Goal: Information Seeking & Learning: Learn about a topic

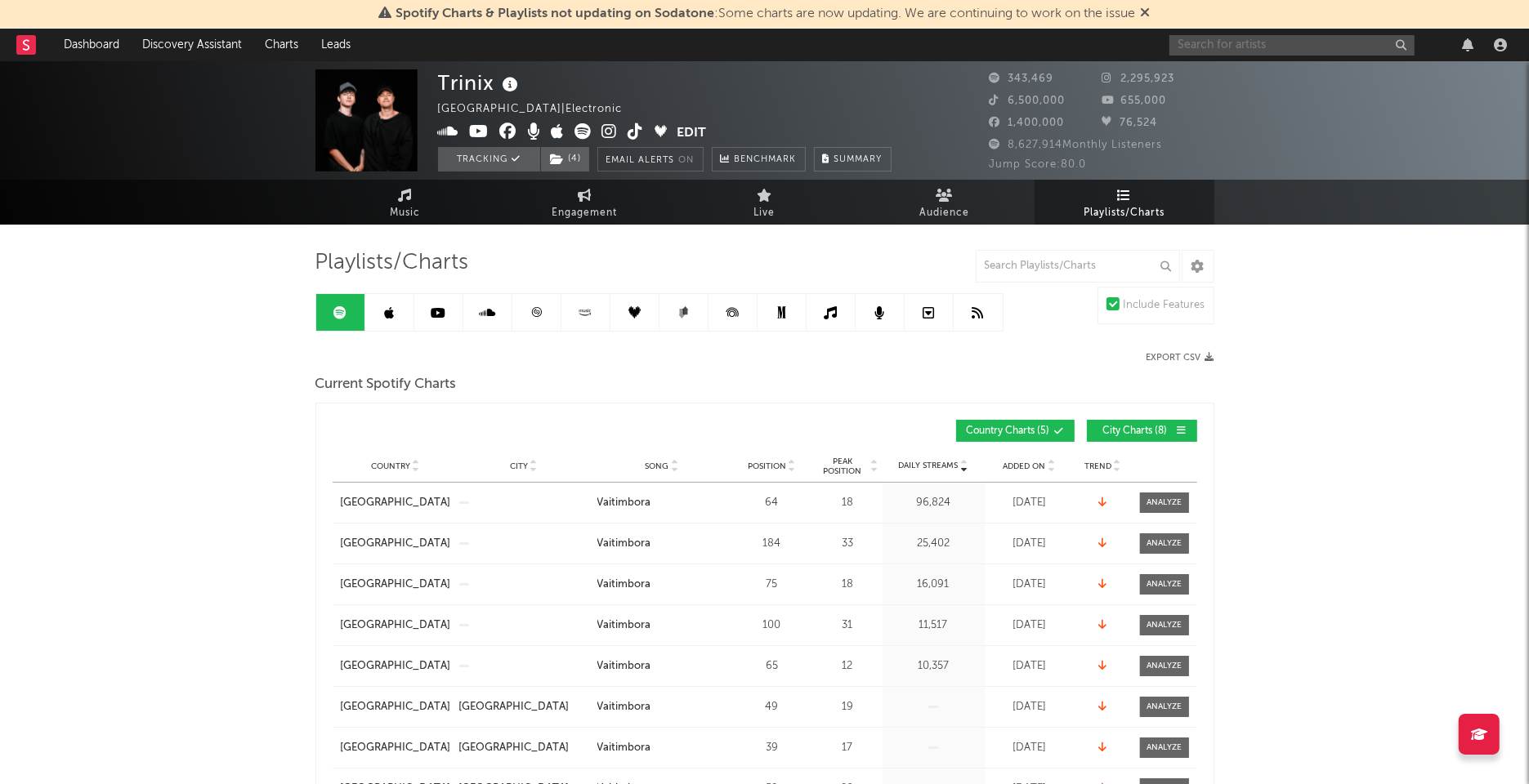
click at [1221, 35] on input "text" at bounding box center [1291, 45] width 245 height 21
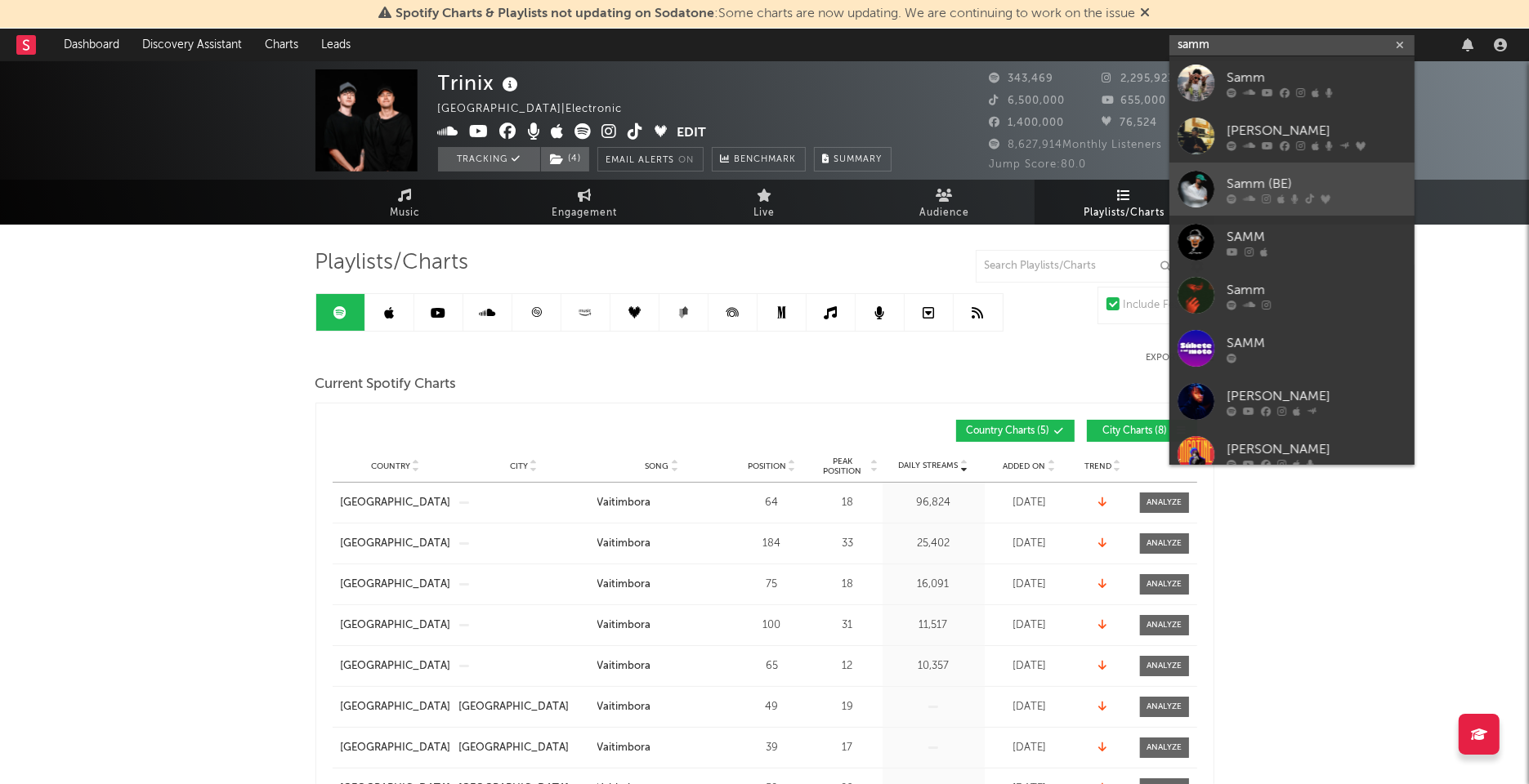
type input "samm"
click at [1260, 193] on div at bounding box center [1316, 198] width 179 height 9
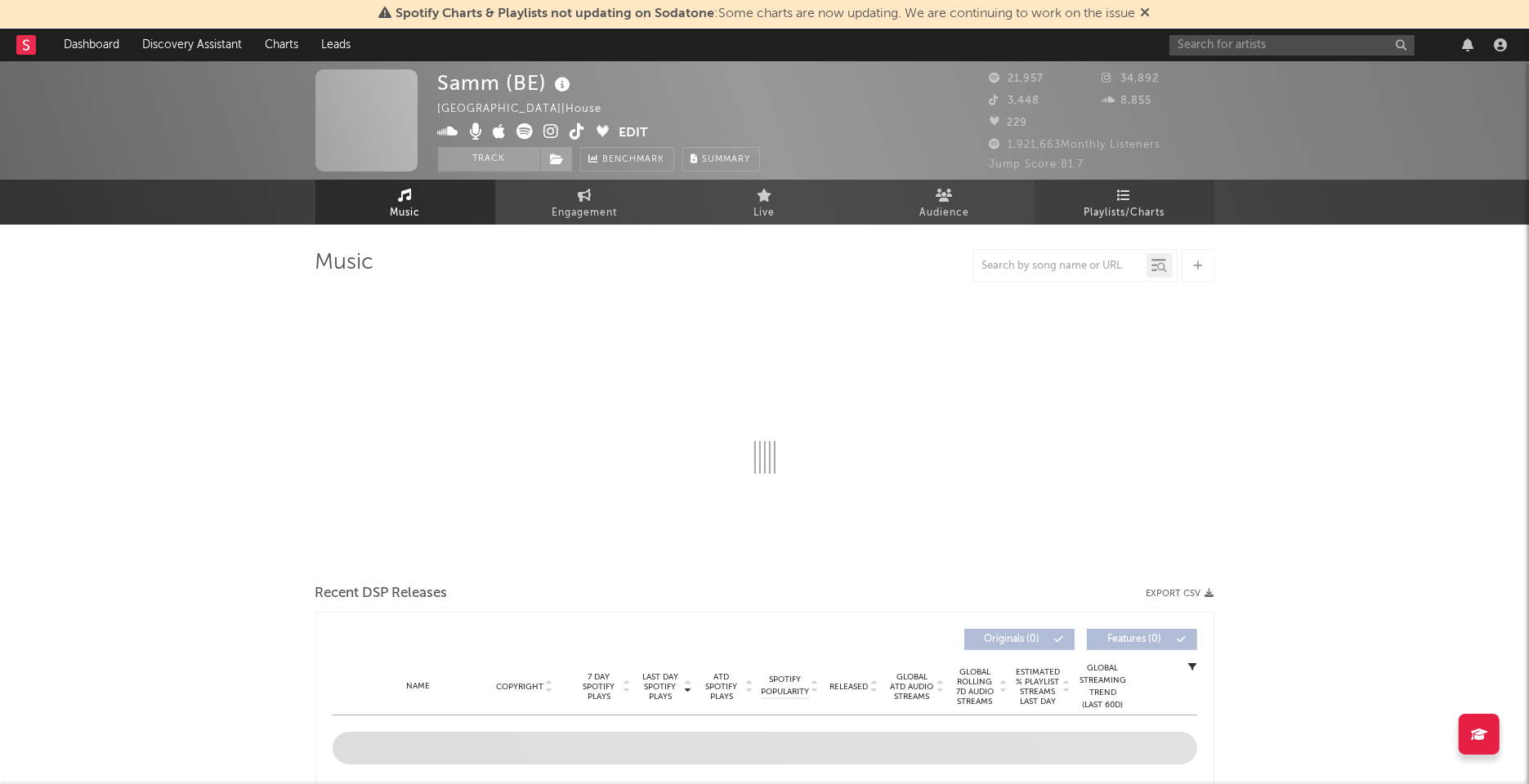
select select "6m"
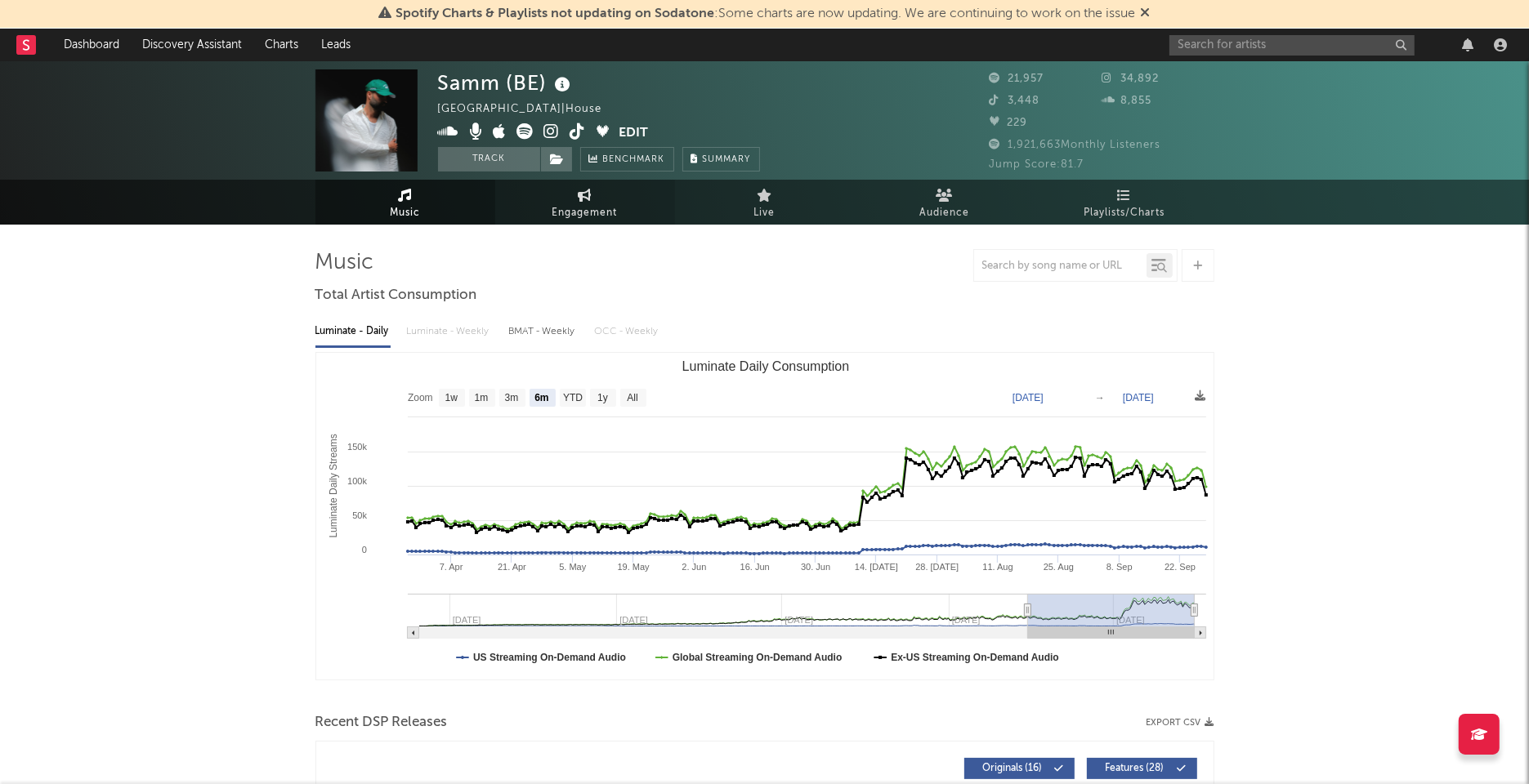
click at [595, 199] on link "Engagement" at bounding box center [584, 202] width 179 height 45
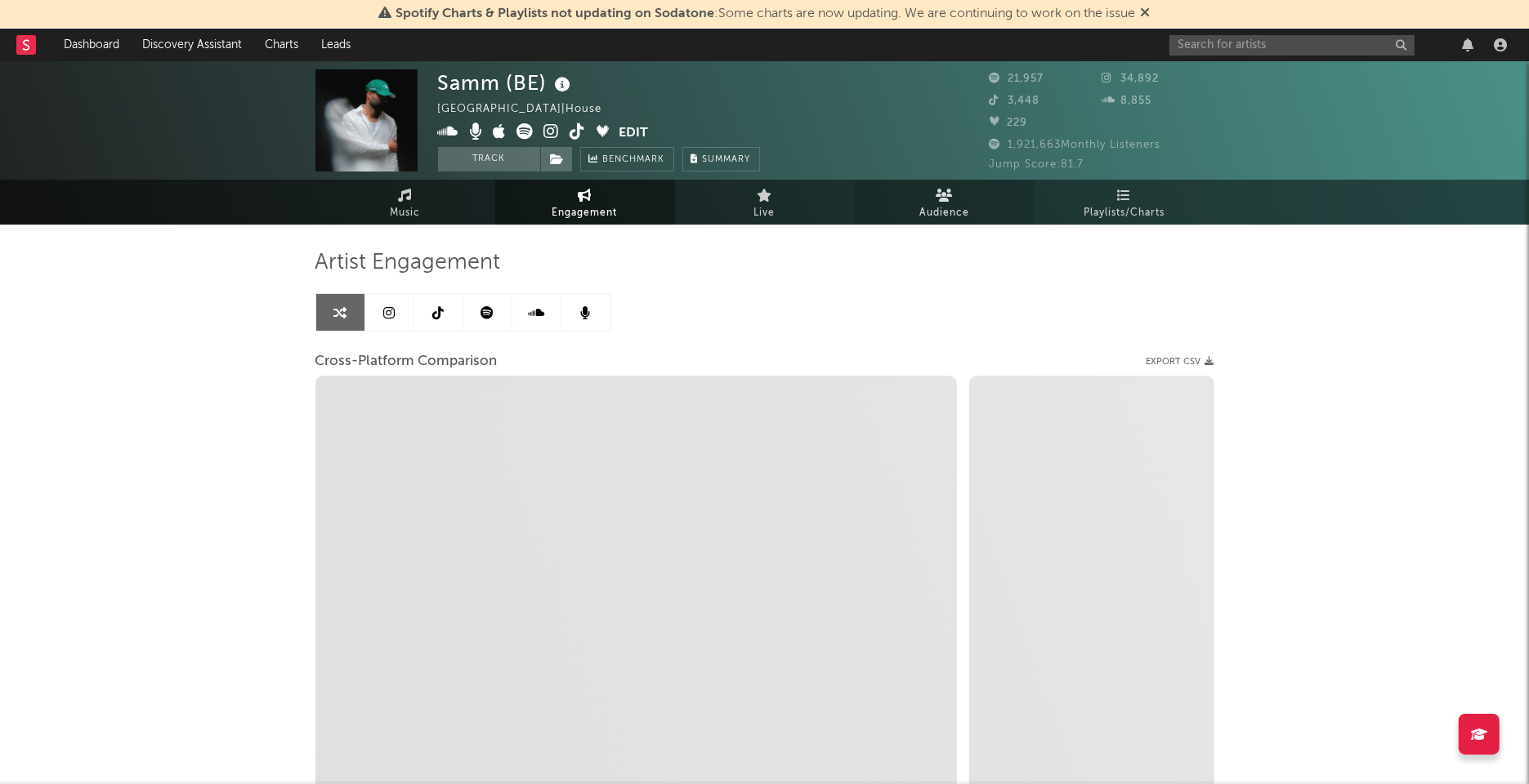
select select "1w"
click at [948, 218] on span "Audience" at bounding box center [944, 213] width 50 height 20
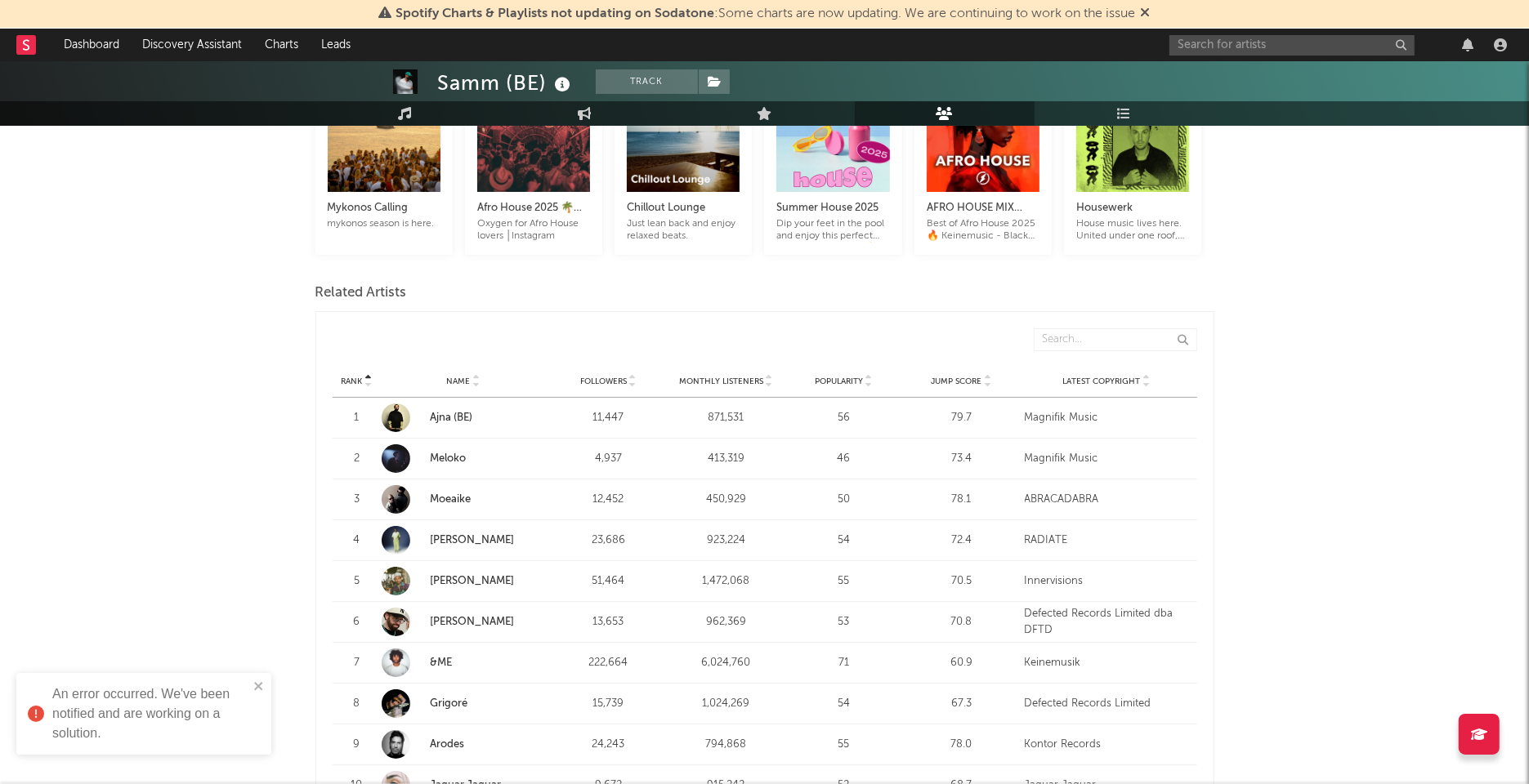
scroll to position [446, 0]
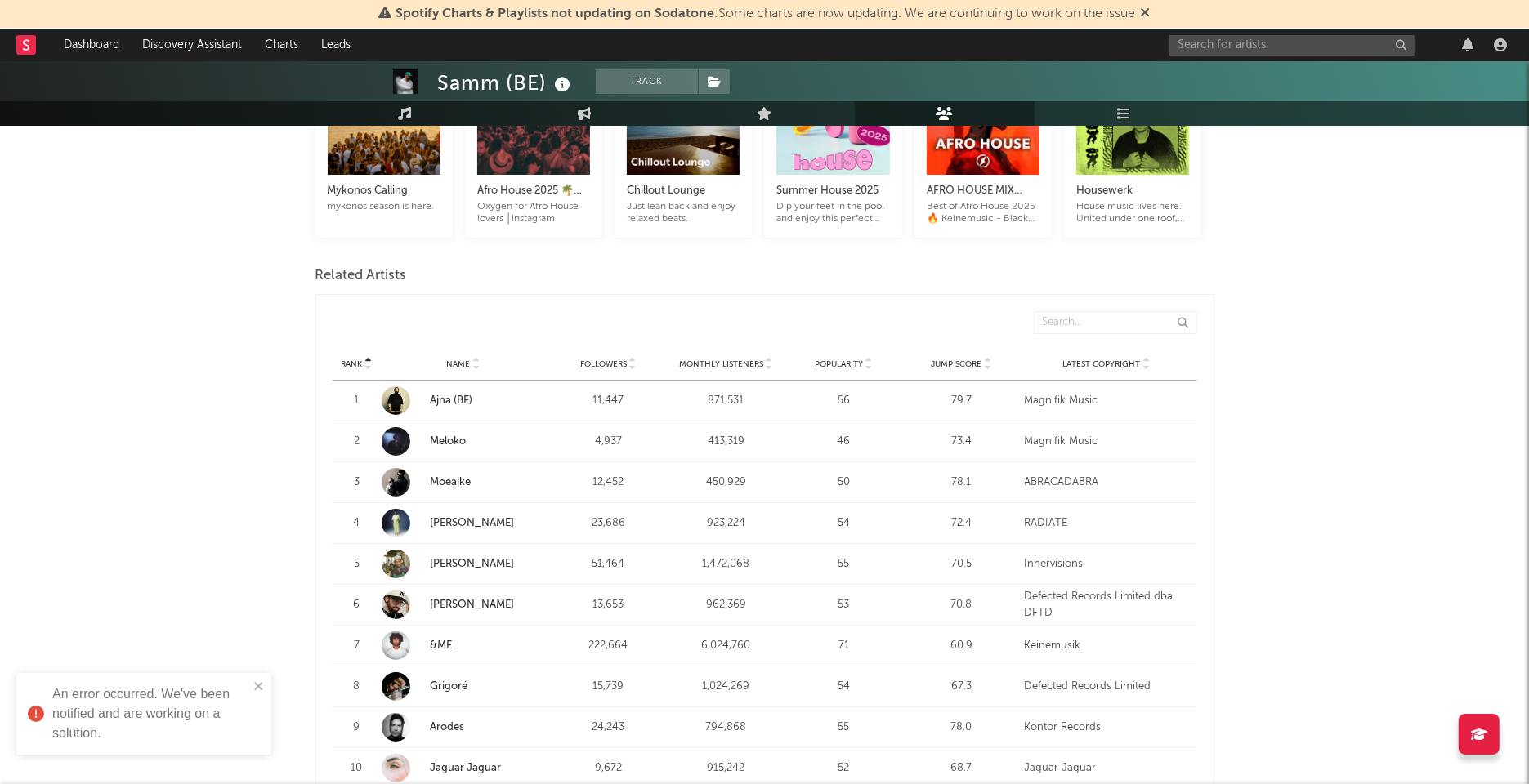
click at [739, 361] on span "Monthly Listeners" at bounding box center [721, 364] width 85 height 9
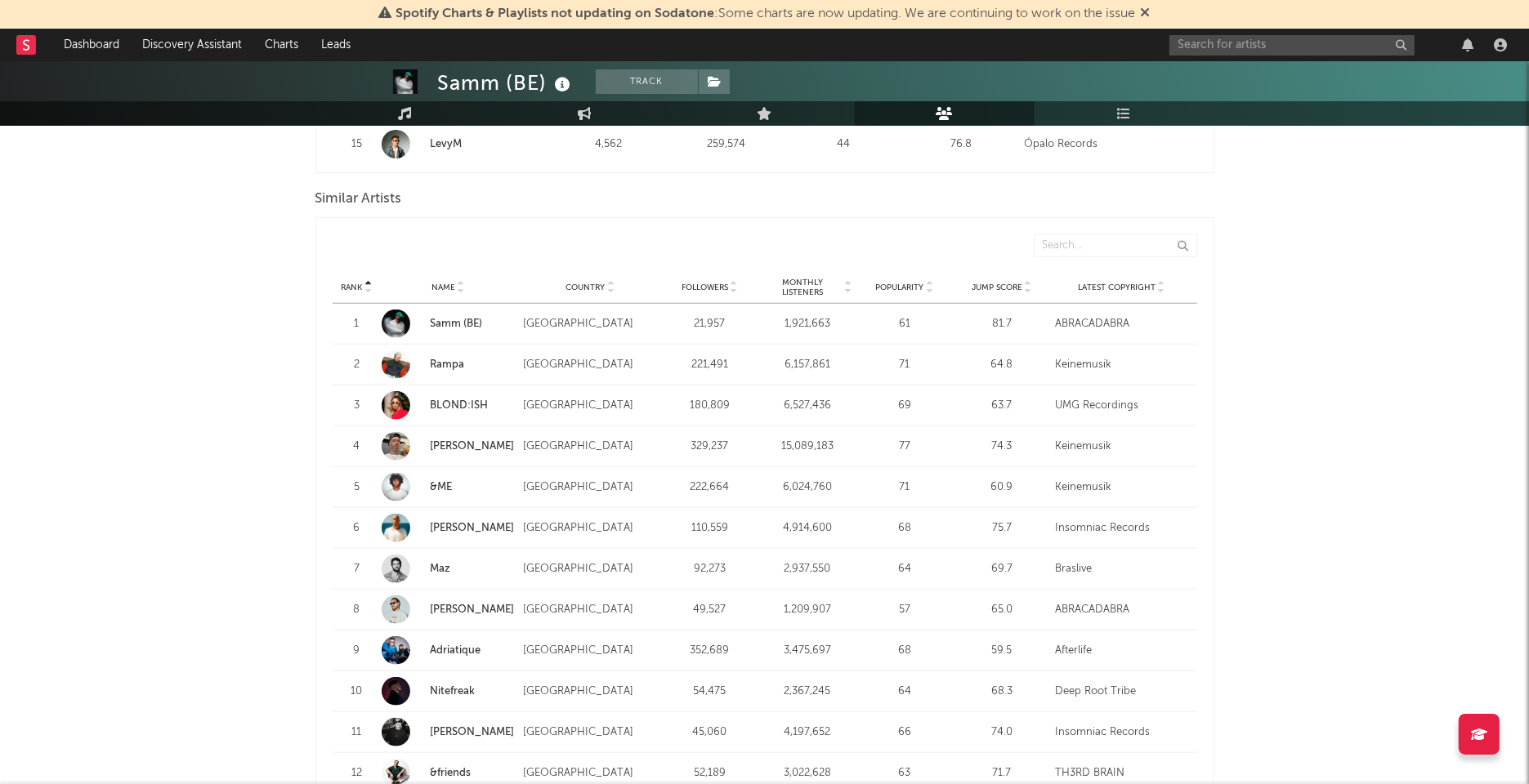
scroll to position [1494, 0]
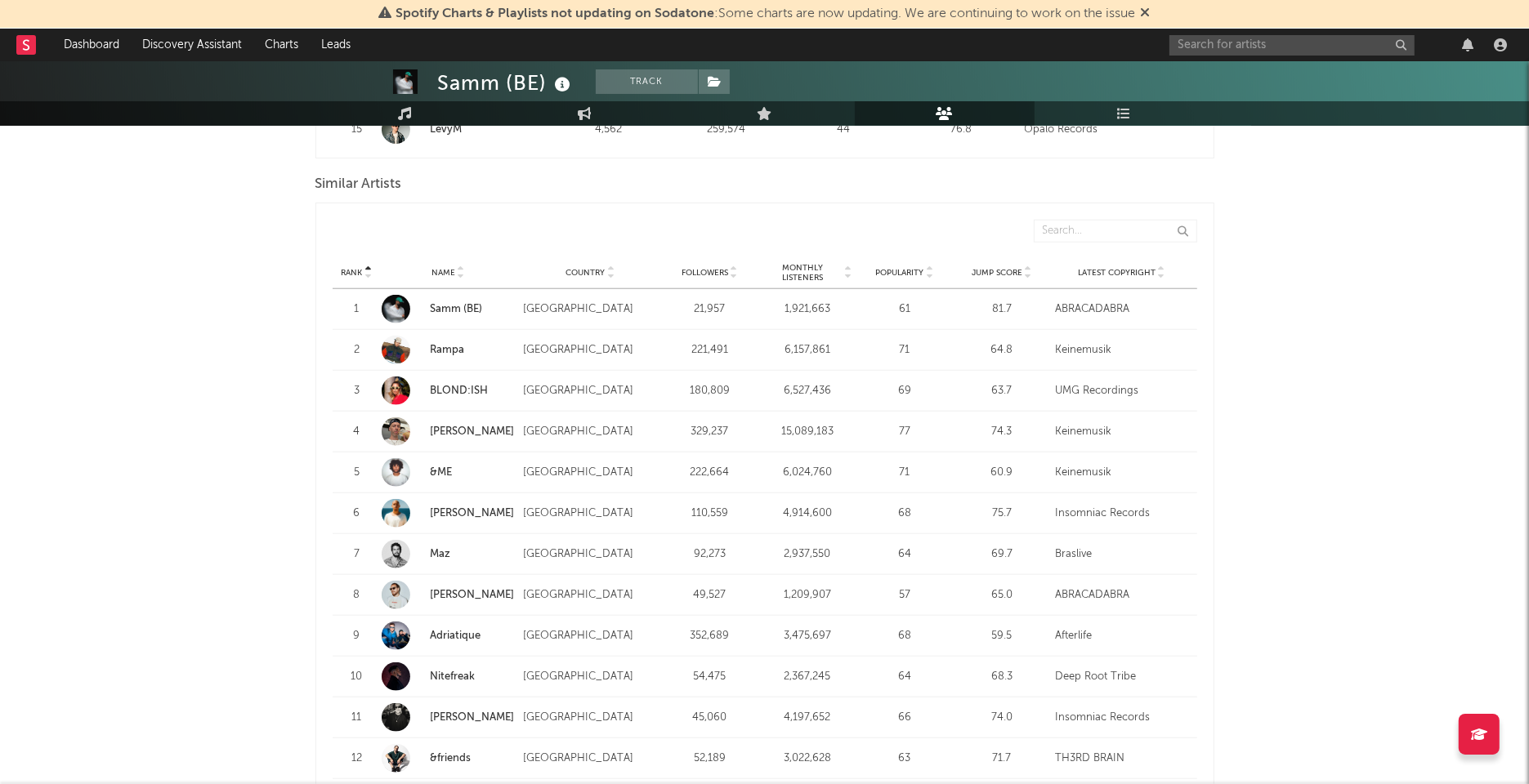
click at [795, 273] on span "Monthly Listeners" at bounding box center [802, 272] width 79 height 20
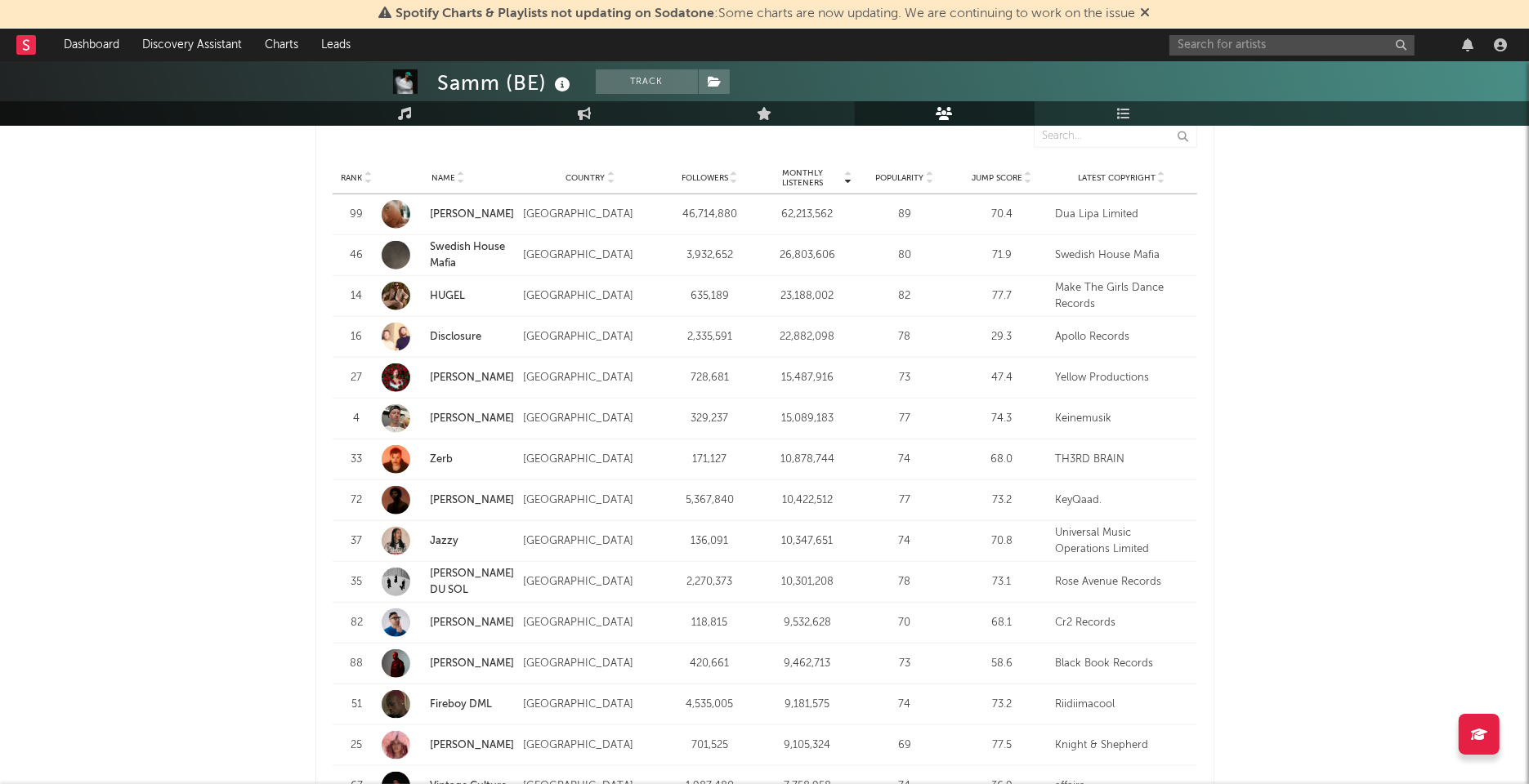
scroll to position [1526, 0]
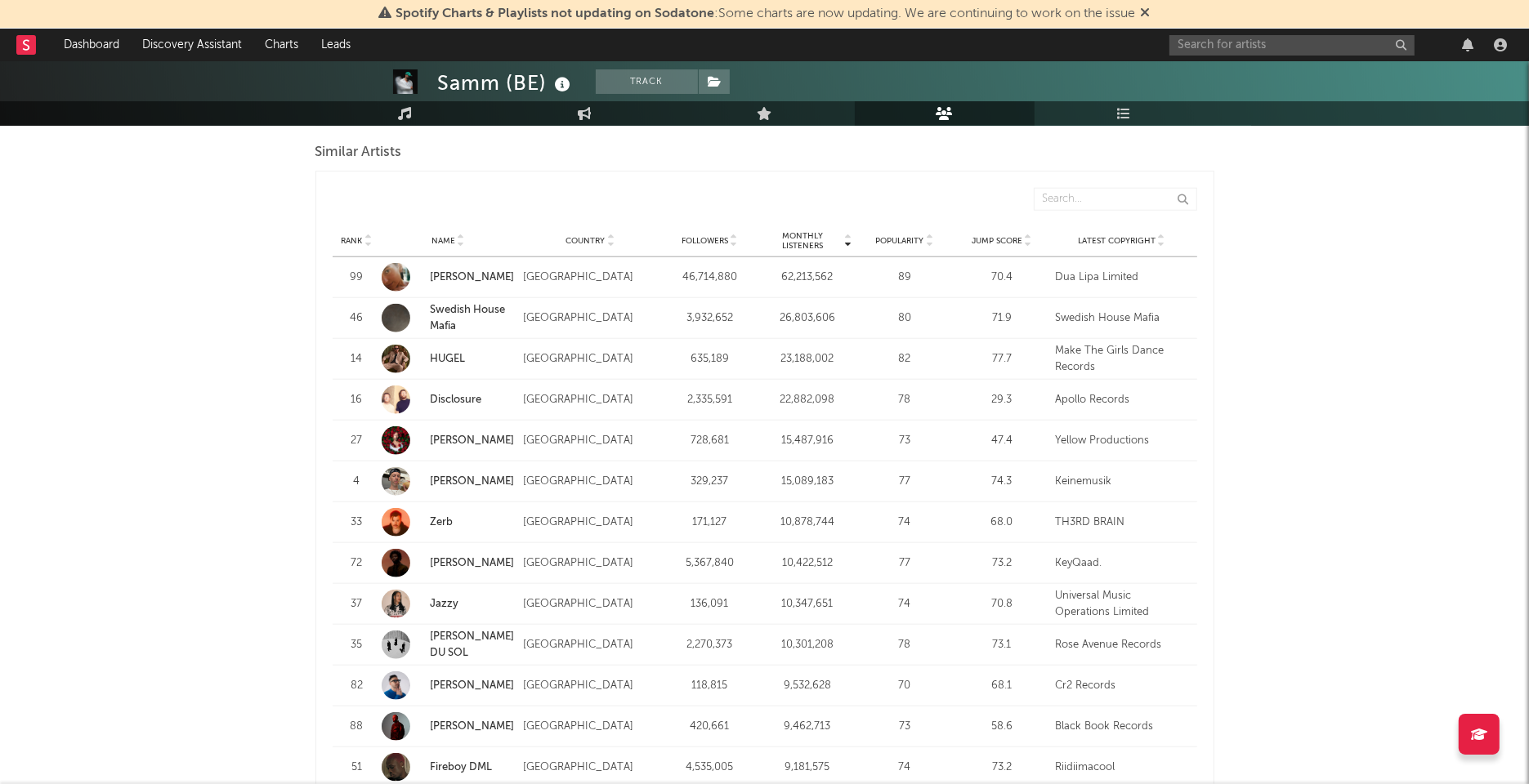
click at [357, 237] on span "Rank" at bounding box center [352, 240] width 22 height 9
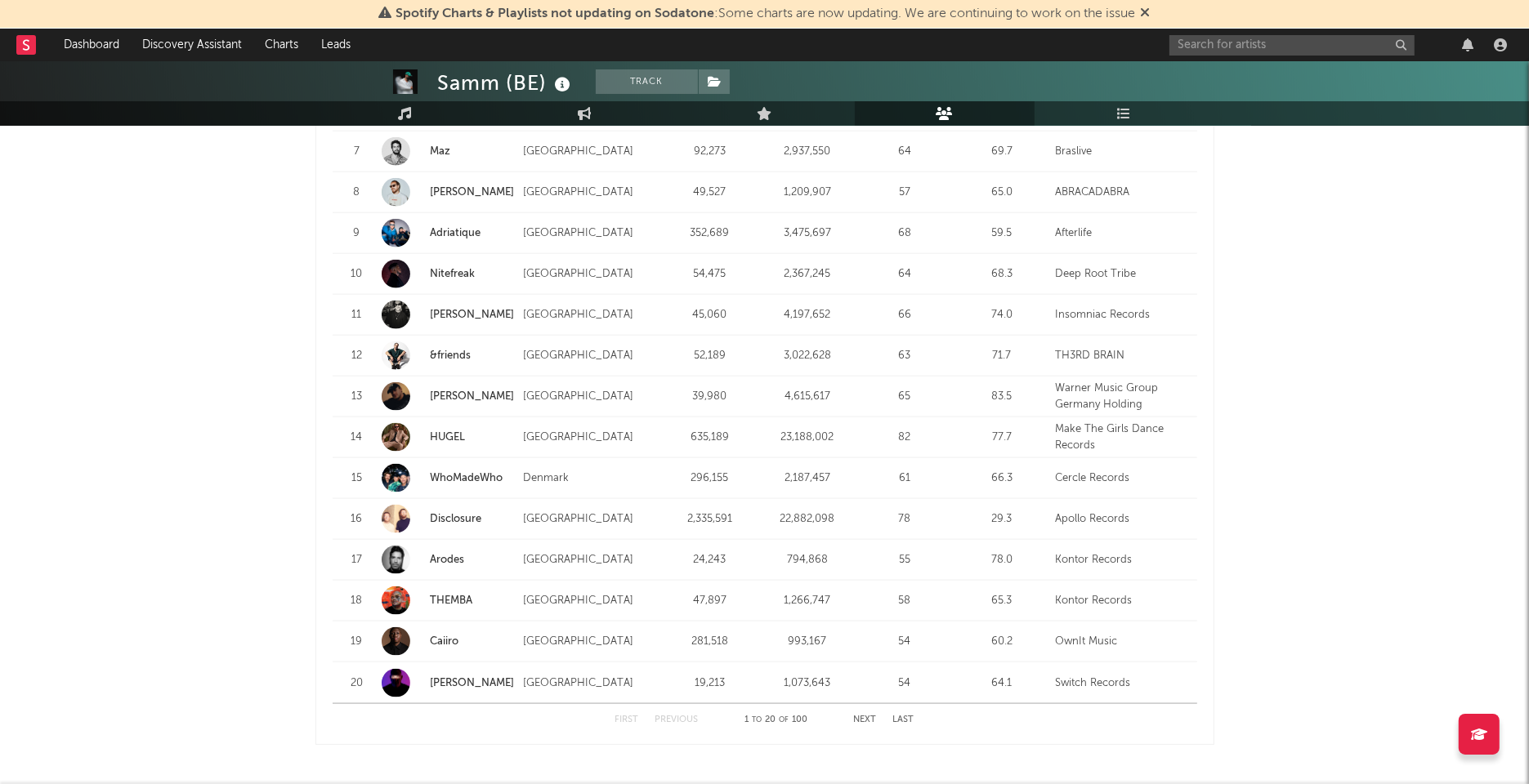
scroll to position [1899, 0]
click at [867, 715] on button "Next" at bounding box center [865, 718] width 23 height 9
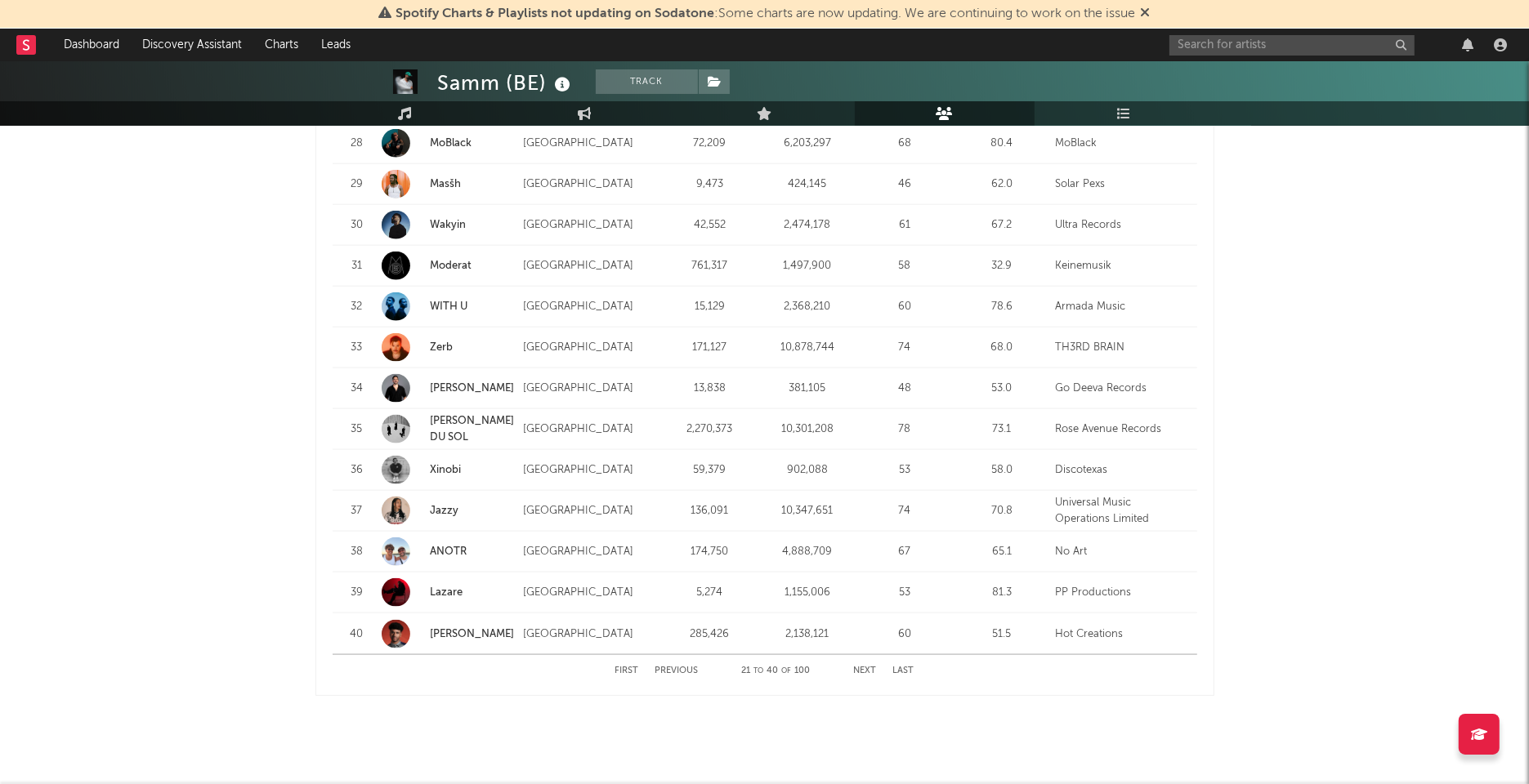
scroll to position [1970, 0]
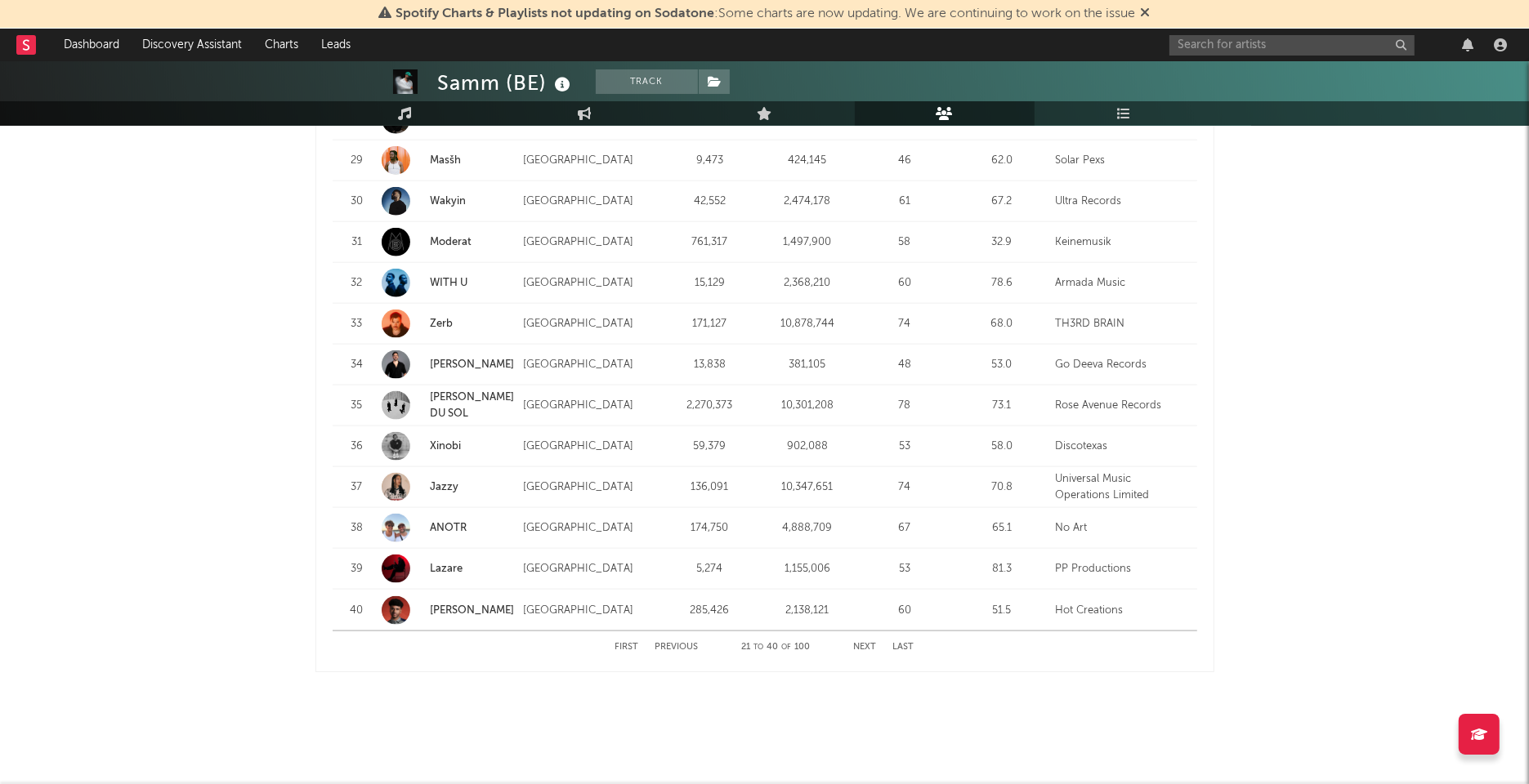
click at [864, 643] on button "Next" at bounding box center [865, 648] width 23 height 9
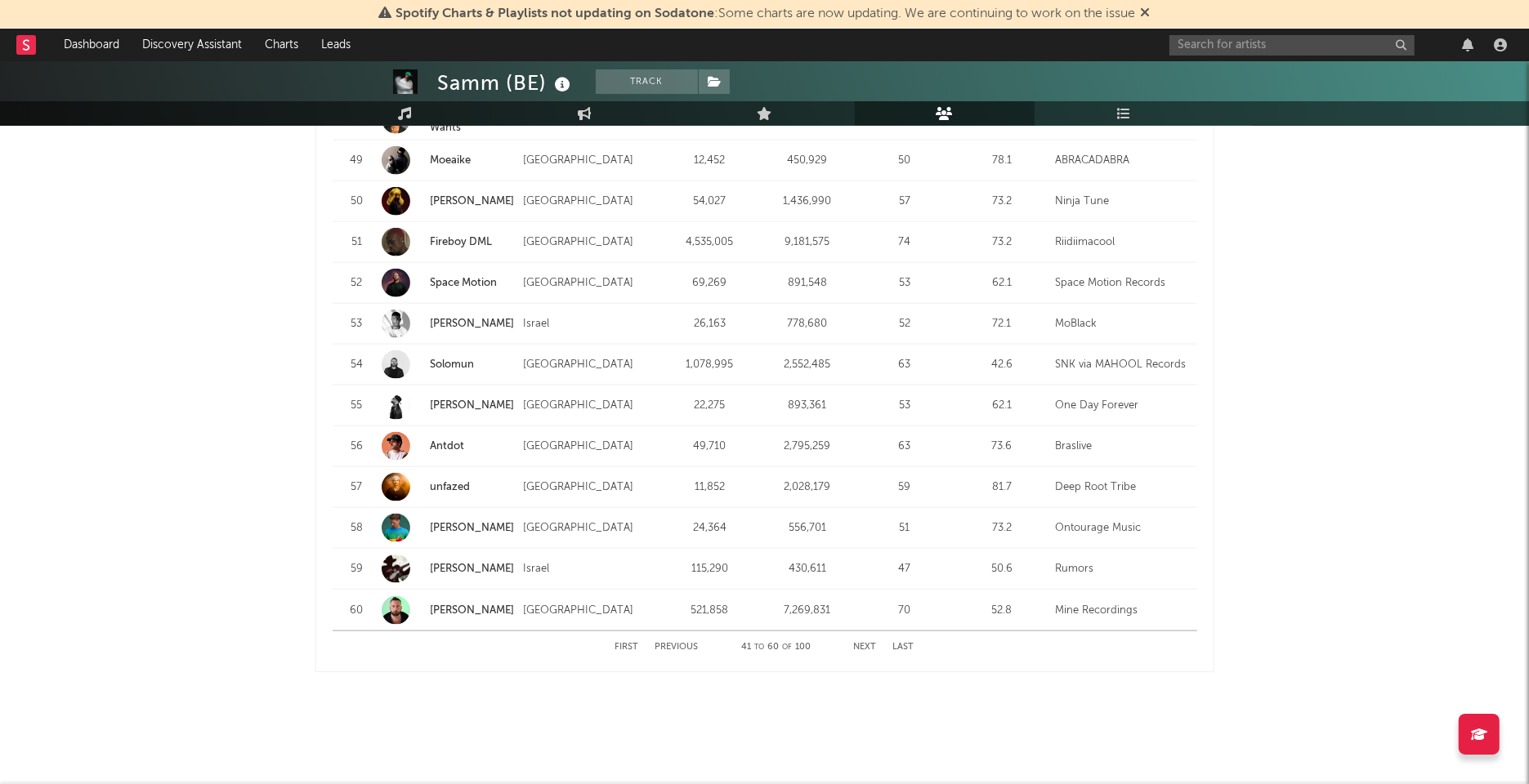
click at [863, 643] on button "Next" at bounding box center [865, 648] width 23 height 9
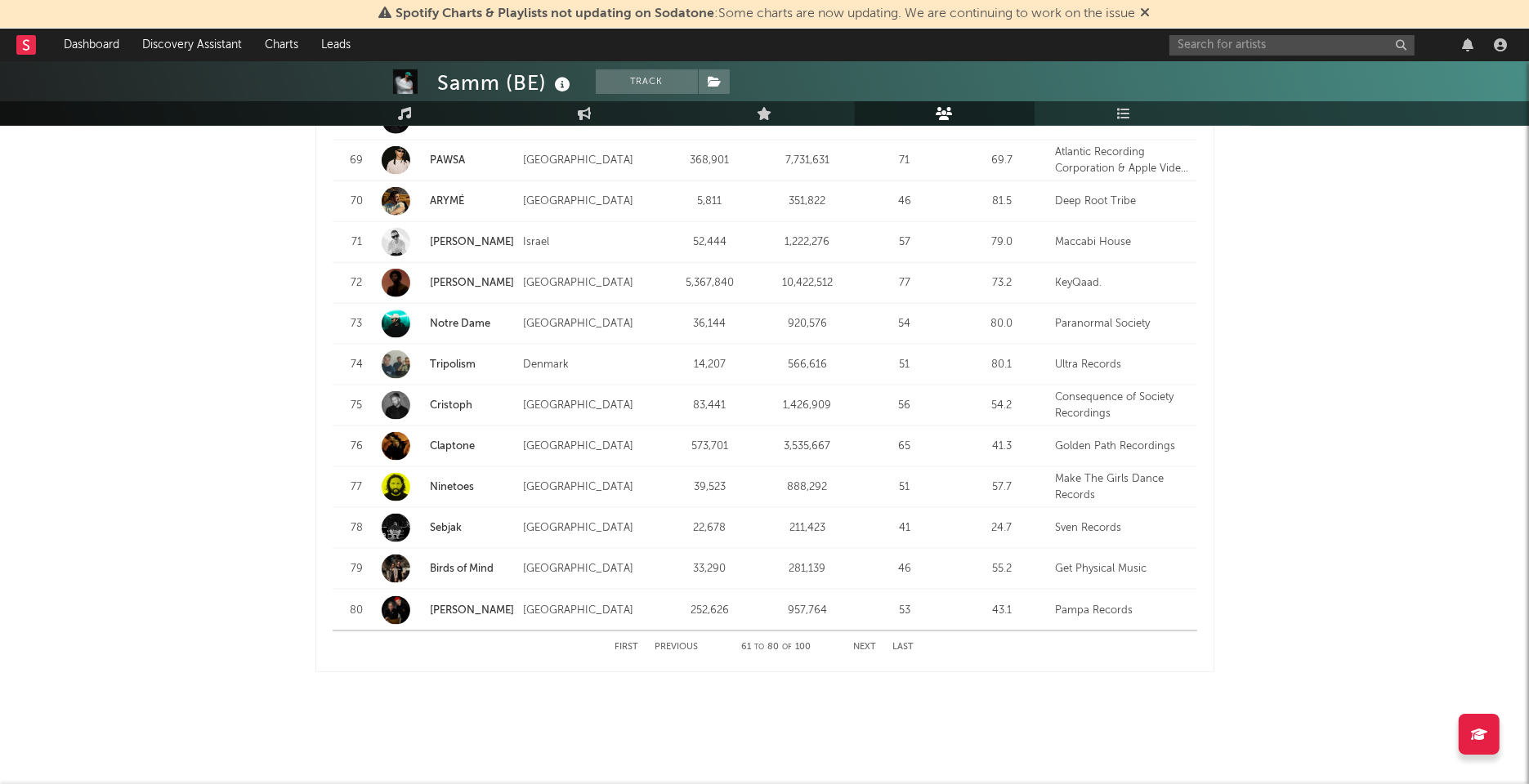
click at [865, 646] on button "Next" at bounding box center [865, 648] width 23 height 9
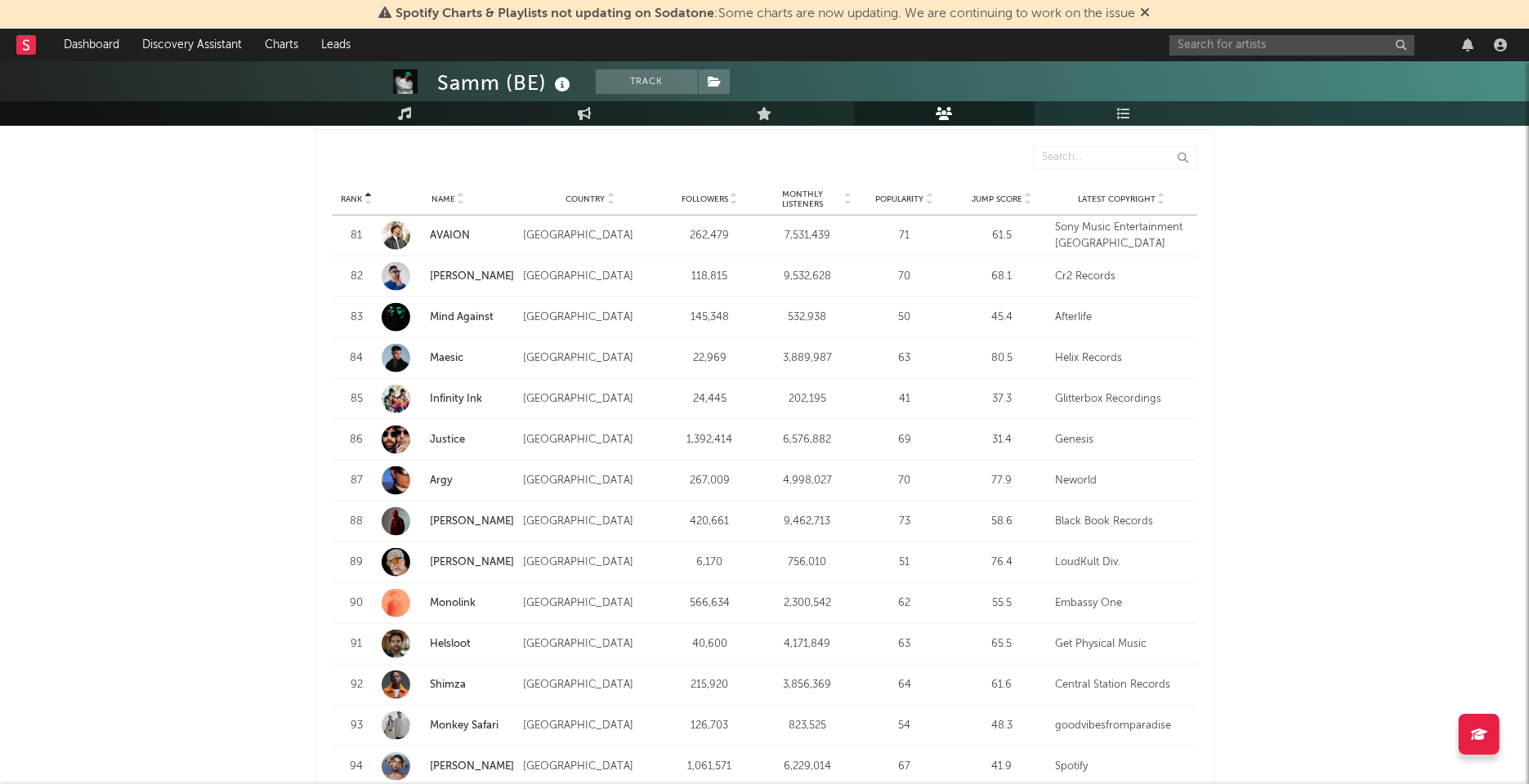
scroll to position [1565, 0]
